Goal: Task Accomplishment & Management: Manage account settings

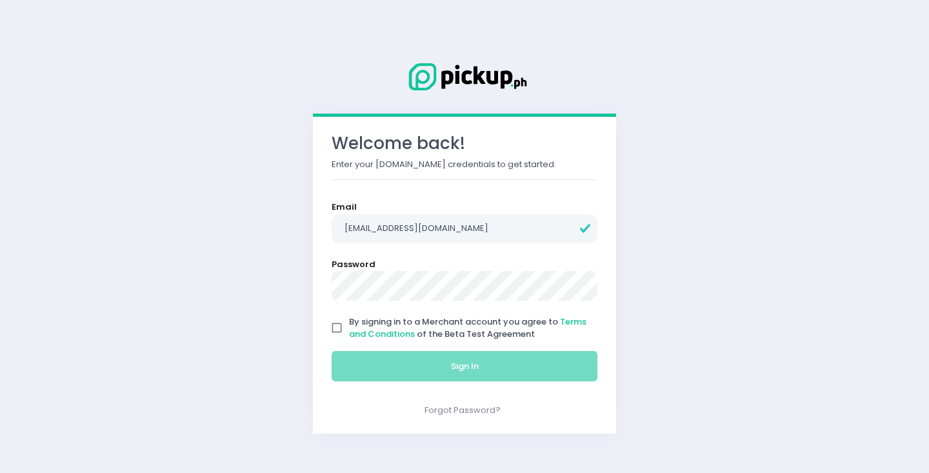
click at [339, 323] on input "By signing in to a Merchant account you agree to Terms and Conditions of the Be…" at bounding box center [337, 327] width 25 height 25
checkbox input "true"
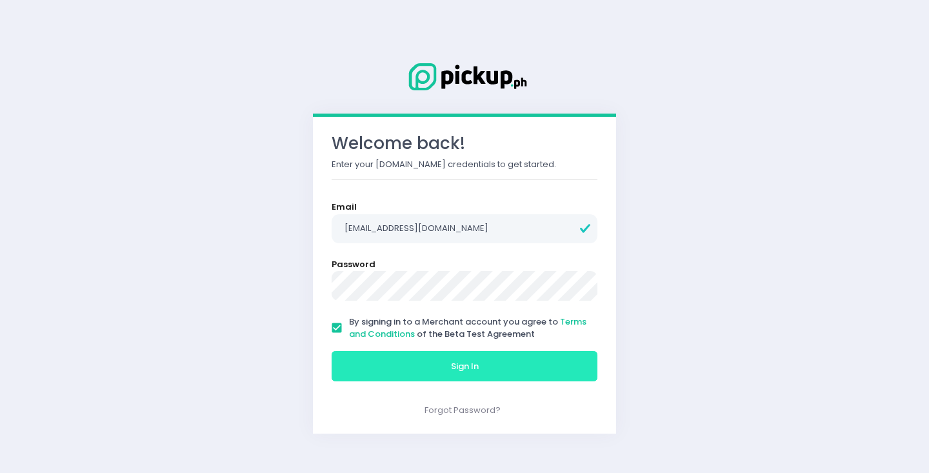
click at [401, 367] on button "Sign In" at bounding box center [465, 366] width 266 height 31
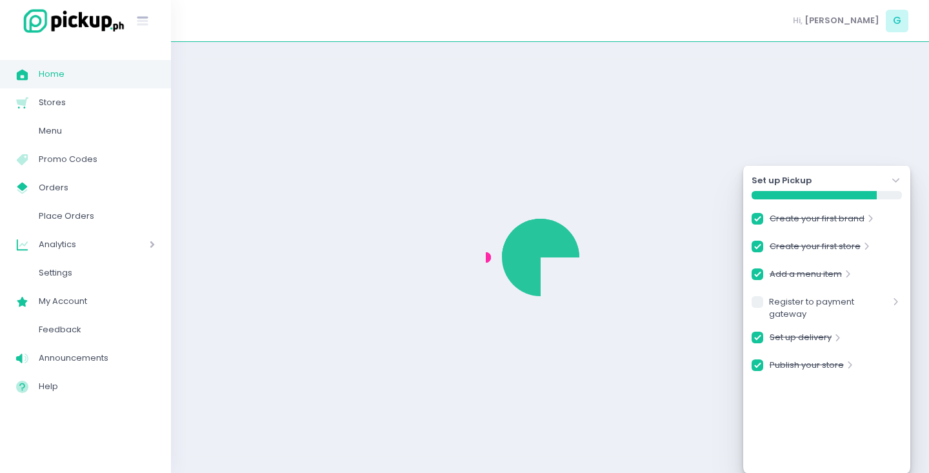
checkbox input "true"
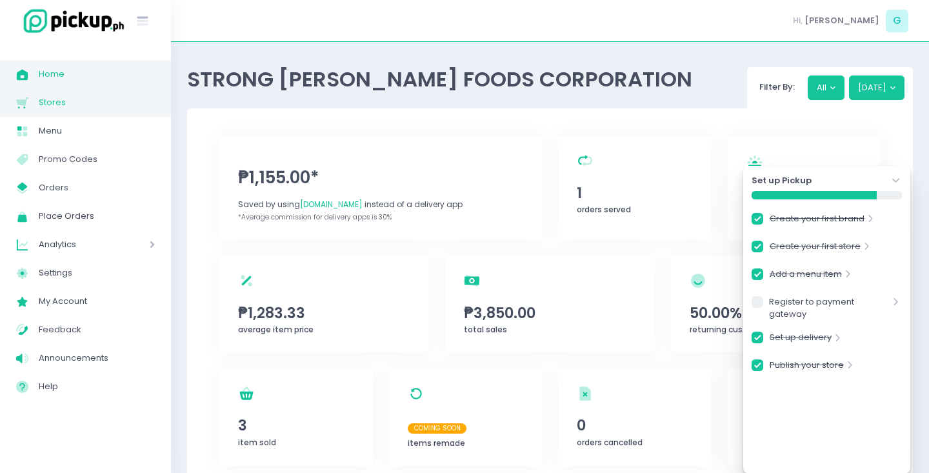
click at [78, 104] on span "Stores" at bounding box center [97, 102] width 116 height 17
checkbox input "true"
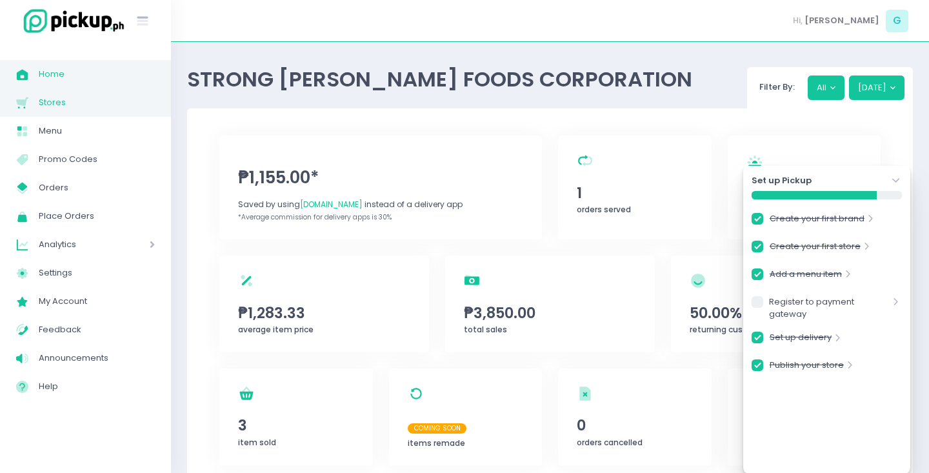
checkbox input "true"
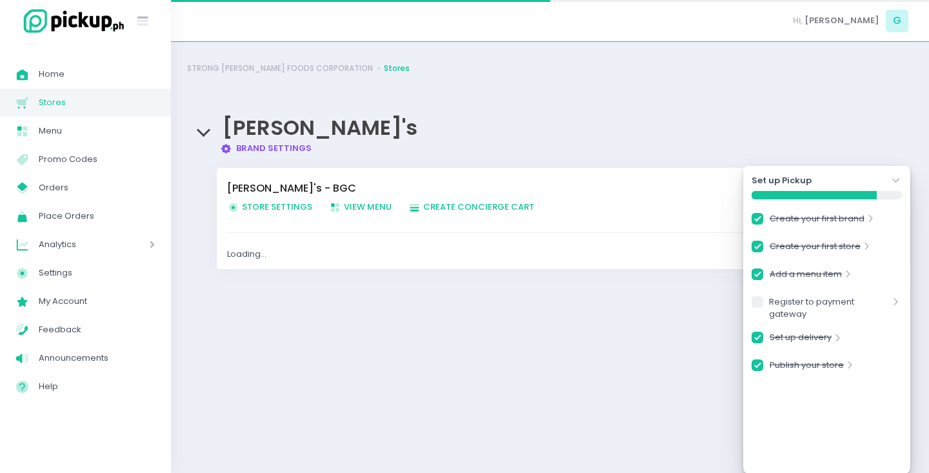
checkbox input "true"
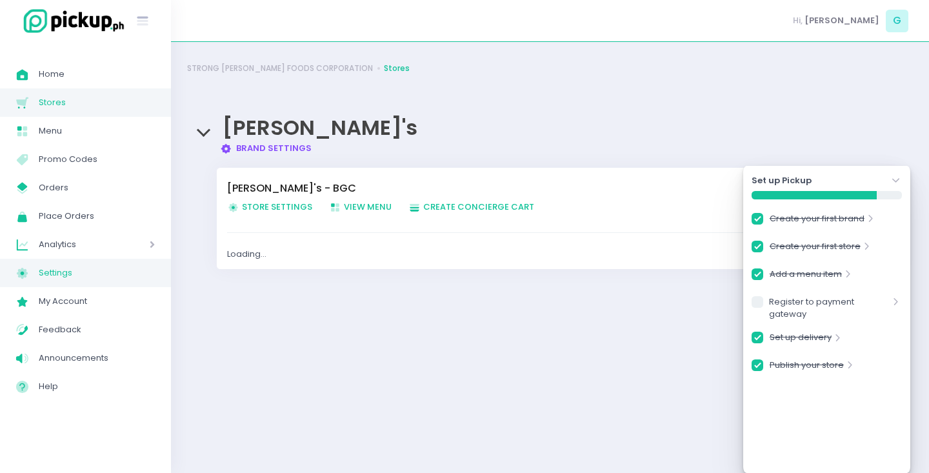
click at [85, 265] on span "Settings" at bounding box center [97, 273] width 116 height 17
checkbox input "true"
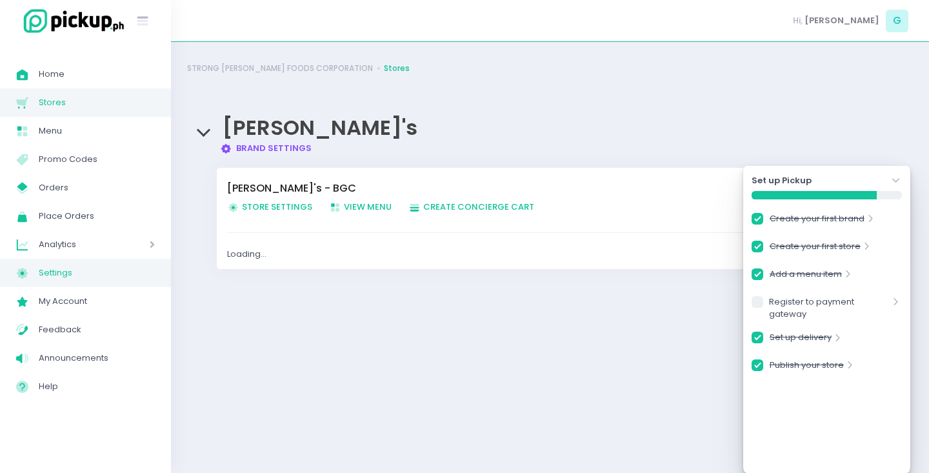
checkbox input "true"
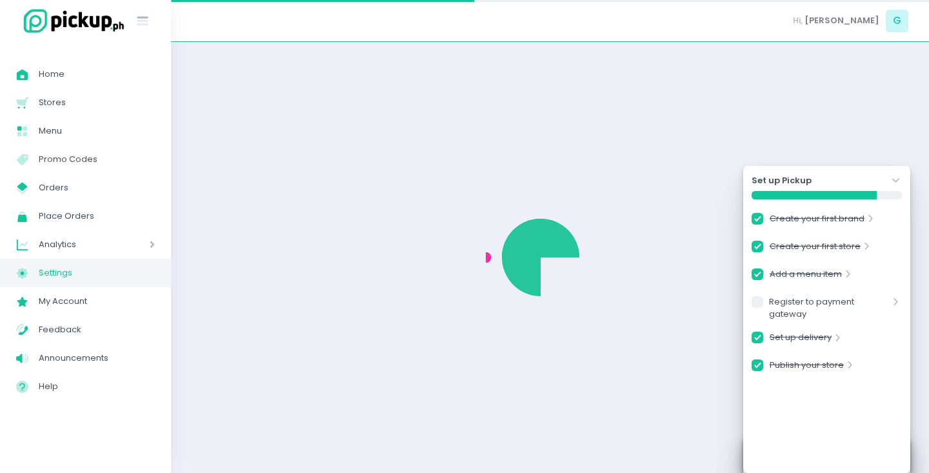
checkbox input "true"
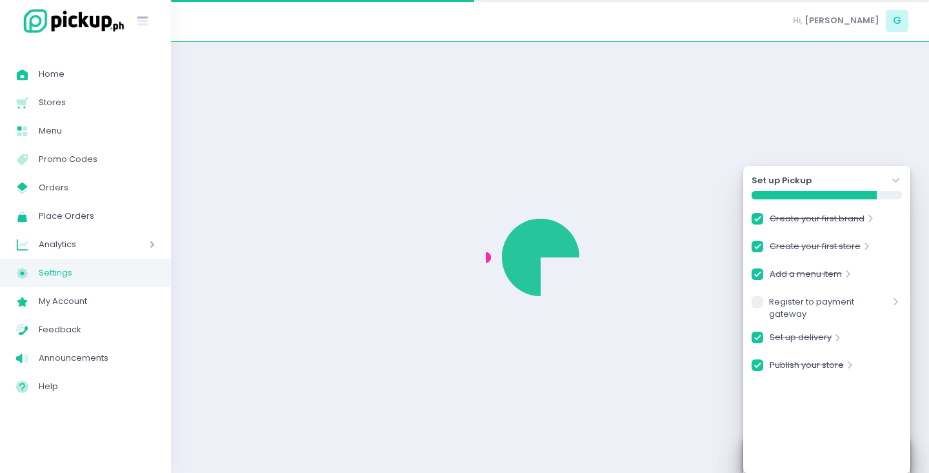
select select "active"
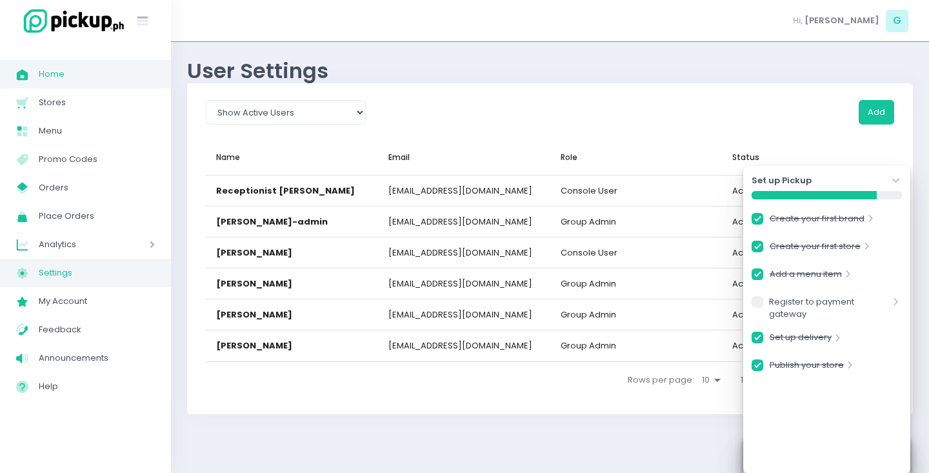
click at [75, 68] on span "Home" at bounding box center [97, 74] width 116 height 17
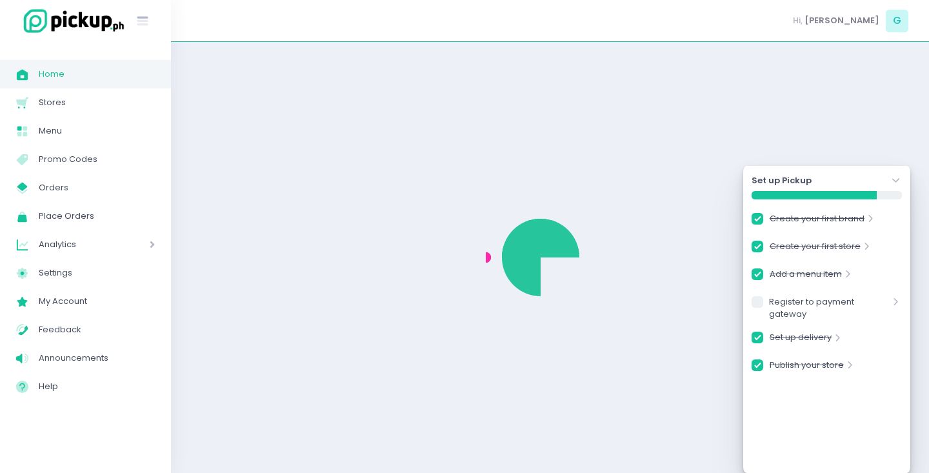
checkbox input "true"
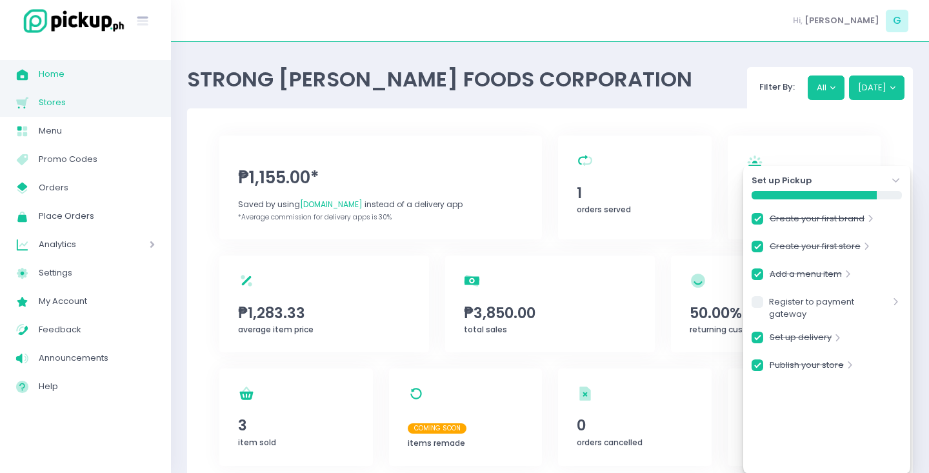
click at [63, 94] on link "Stores Created with Sketch. Stores" at bounding box center [85, 102] width 171 height 28
checkbox input "true"
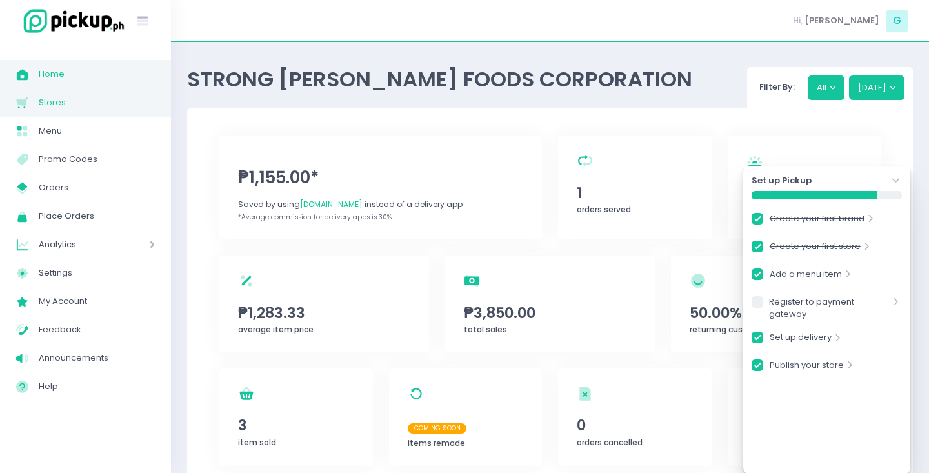
checkbox input "true"
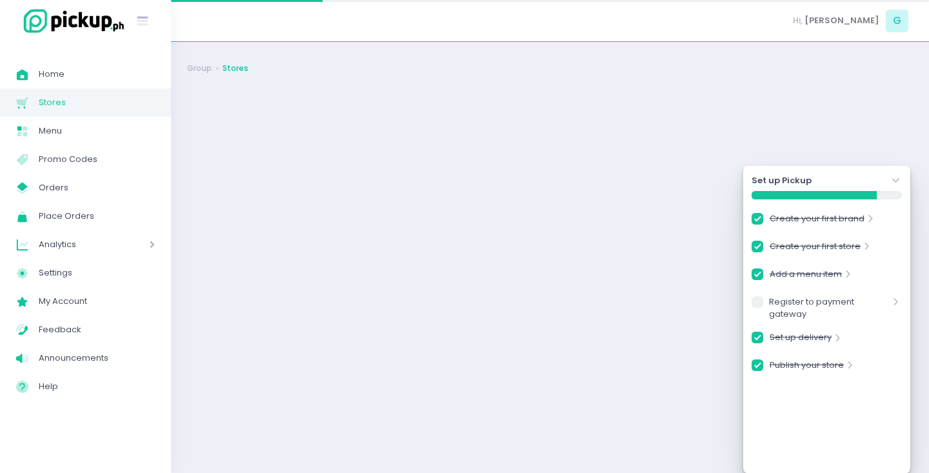
checkbox input "true"
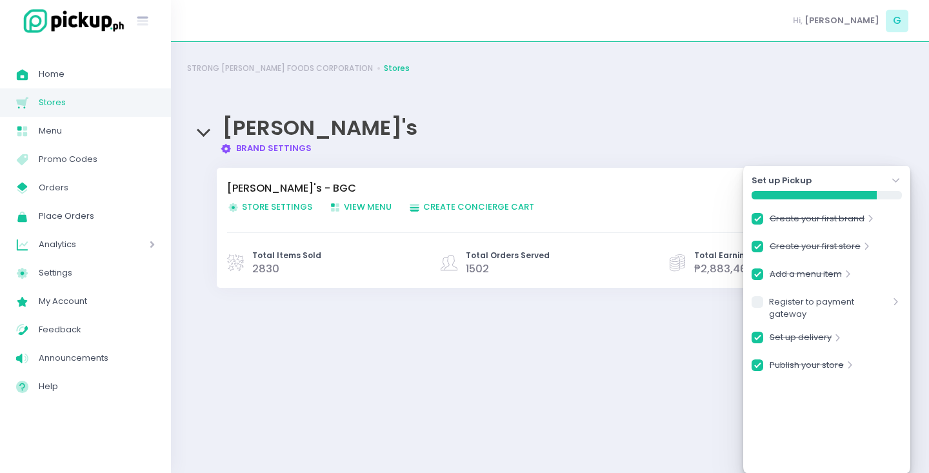
click at [258, 206] on span "Store Settings Created with Sketch. Store Settings" at bounding box center [269, 207] width 85 height 12
checkbox input "true"
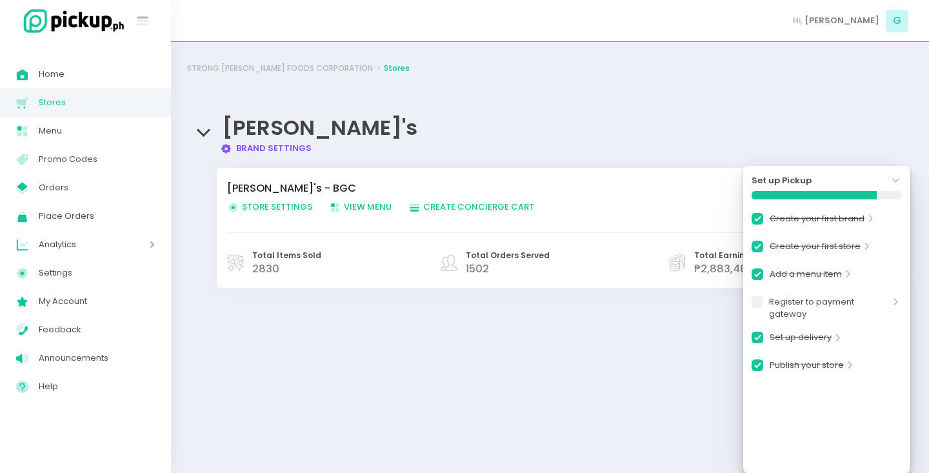
checkbox input "true"
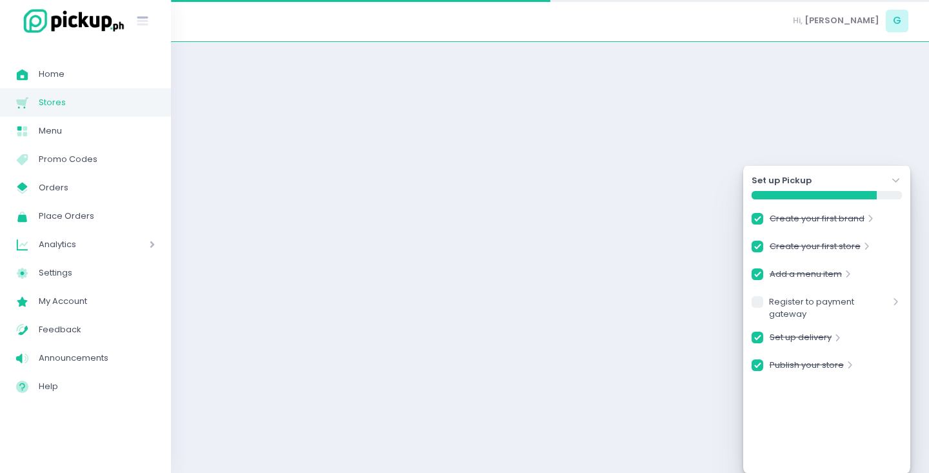
checkbox input "true"
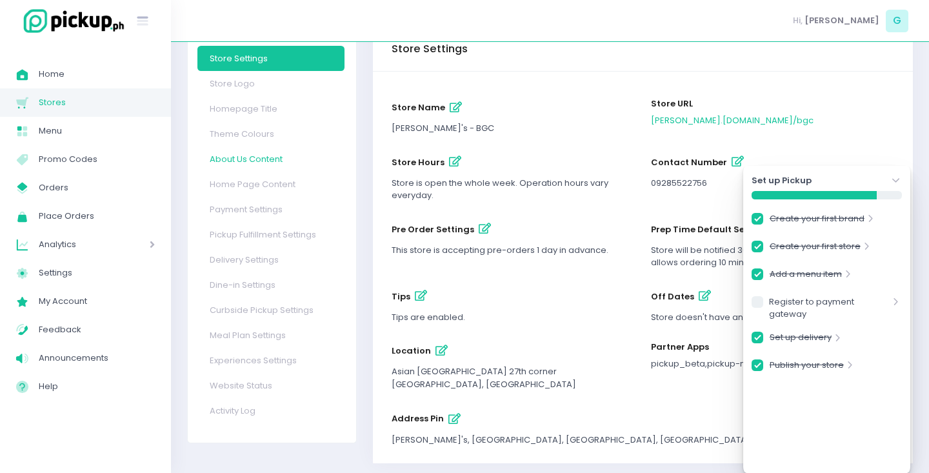
scroll to position [78, 0]
click at [236, 254] on link "Delivery Settings" at bounding box center [270, 258] width 147 height 25
checkbox input "true"
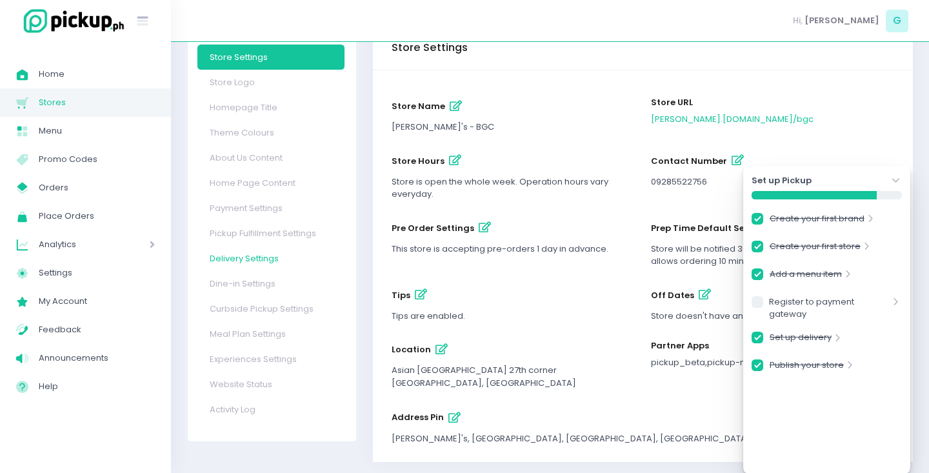
checkbox input "true"
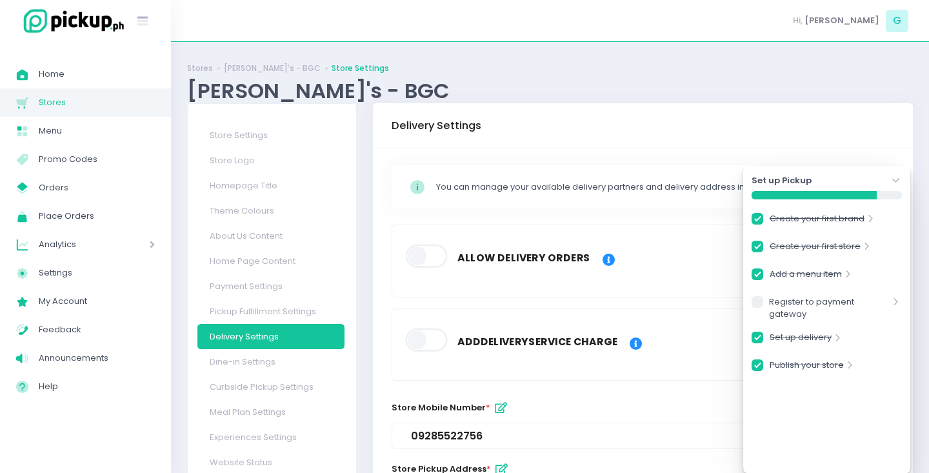
click at [428, 259] on span at bounding box center [427, 256] width 44 height 23
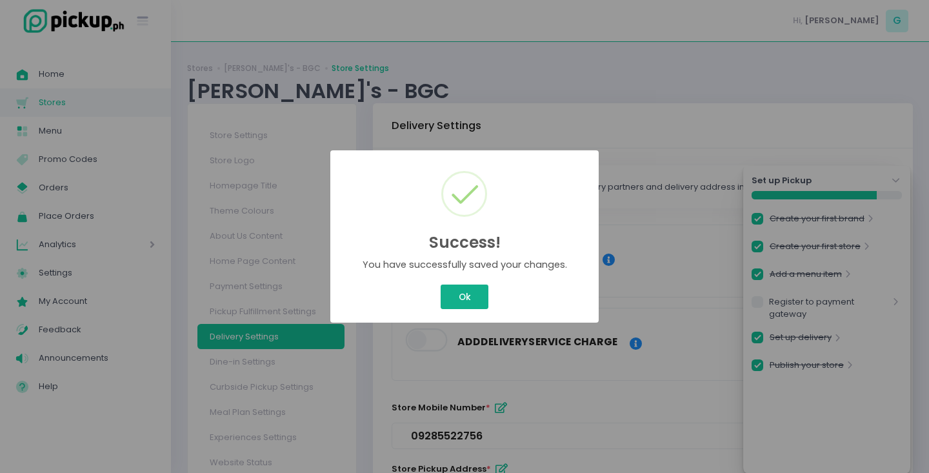
click at [468, 297] on button "Ok" at bounding box center [465, 297] width 48 height 25
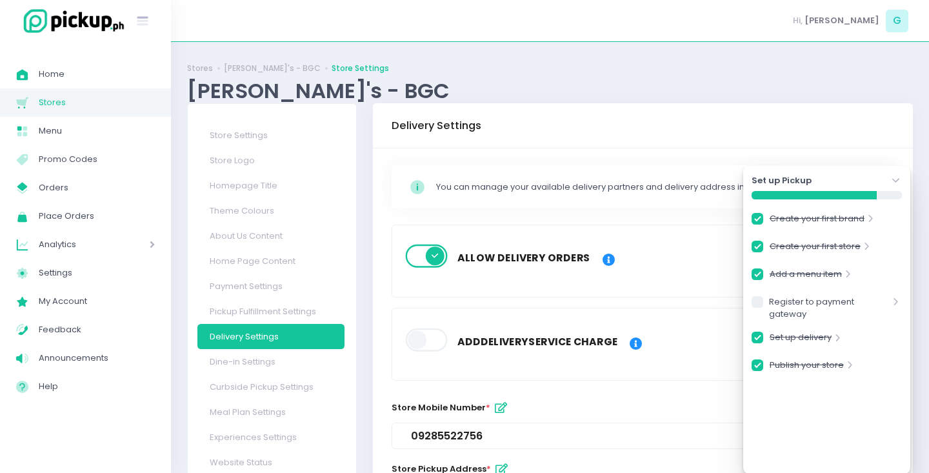
checkbox input "true"
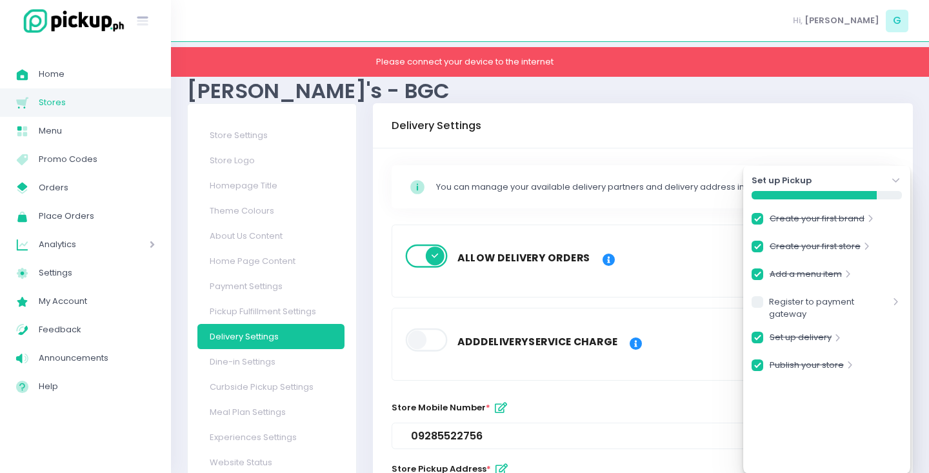
checkbox input "true"
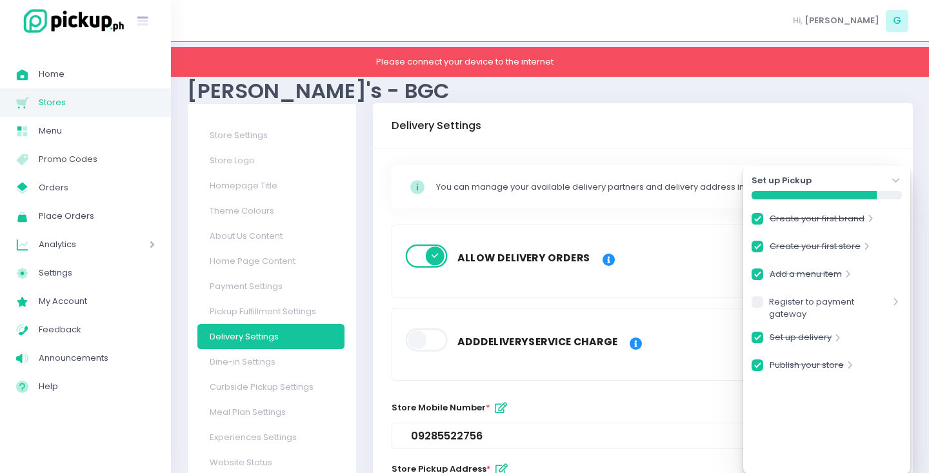
checkbox input "true"
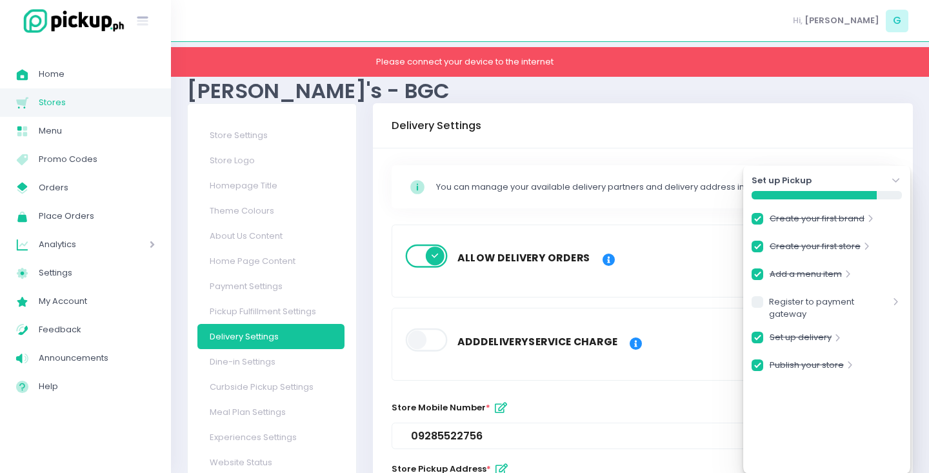
checkbox input "true"
